Goal: Ask a question

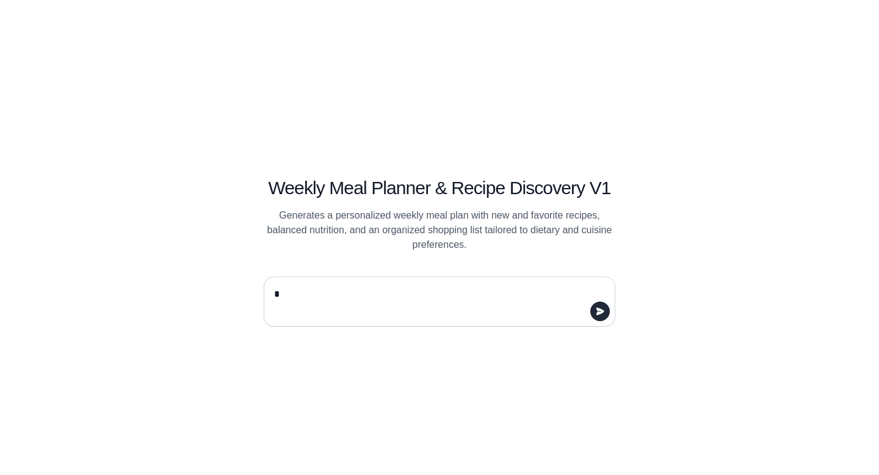
type textarea "**"
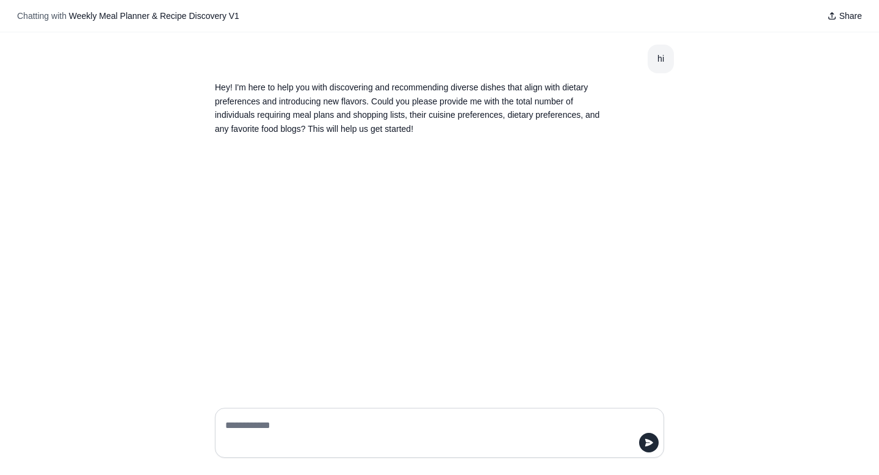
type textarea "*"
